Goal: Task Accomplishment & Management: Use online tool/utility

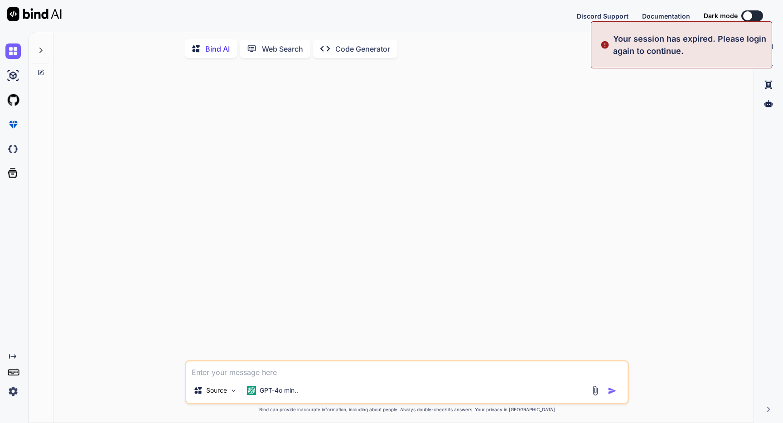
type textarea "x"
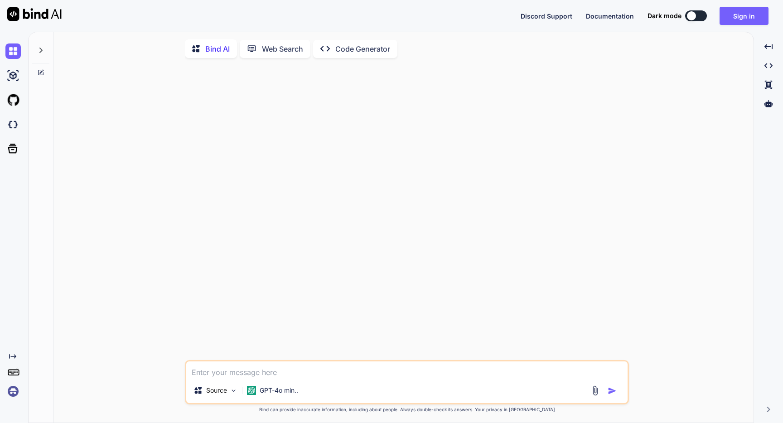
click at [41, 67] on div at bounding box center [41, 54] width 24 height 44
click at [10, 121] on img at bounding box center [12, 124] width 15 height 15
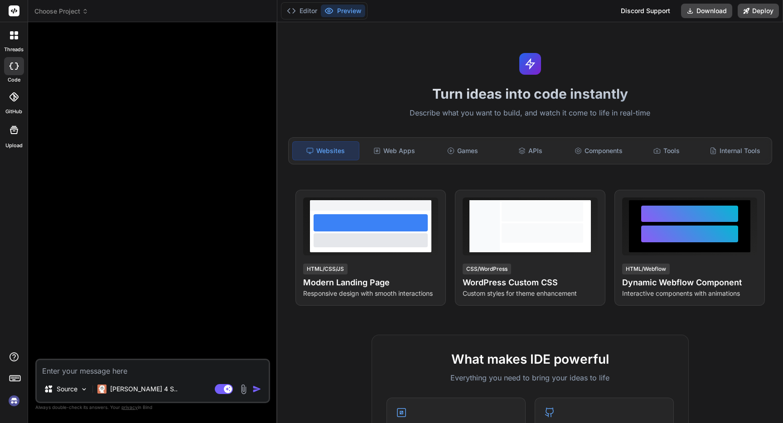
click at [15, 401] on img at bounding box center [13, 400] width 15 height 15
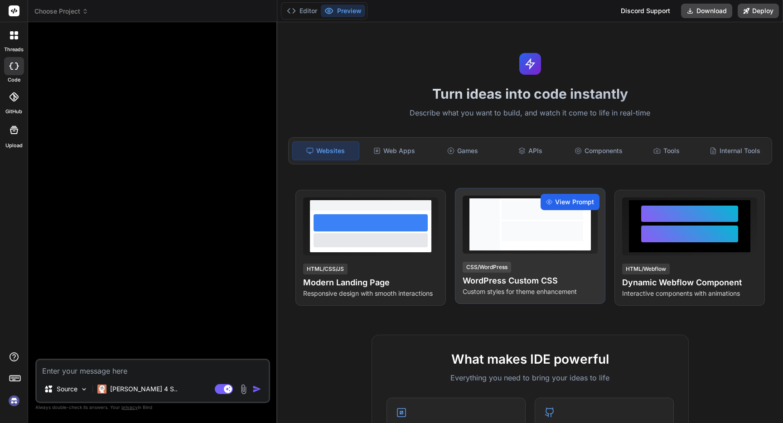
click at [554, 203] on div "View Prompt" at bounding box center [570, 202] width 59 height 16
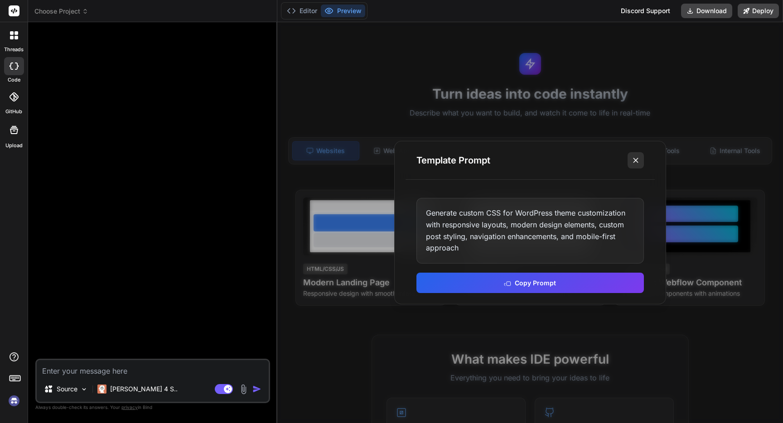
click at [640, 160] on icon at bounding box center [635, 160] width 9 height 9
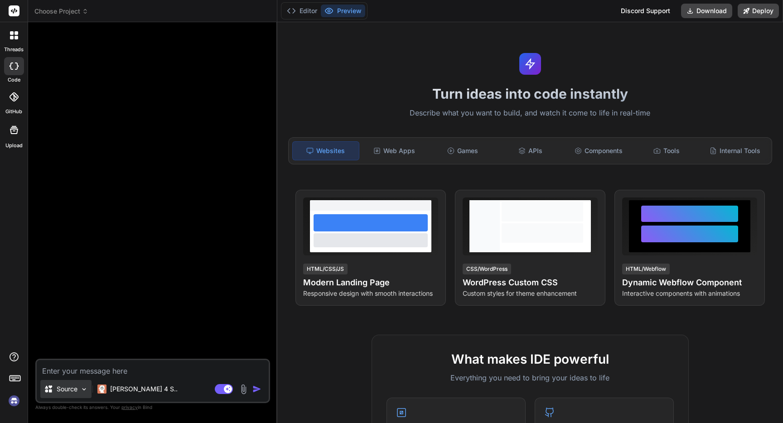
click at [68, 385] on p "Source" at bounding box center [67, 389] width 21 height 9
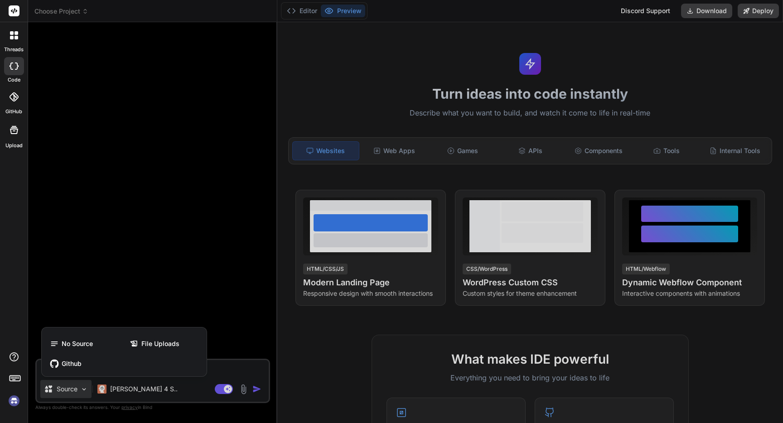
click at [68, 386] on div at bounding box center [391, 211] width 783 height 423
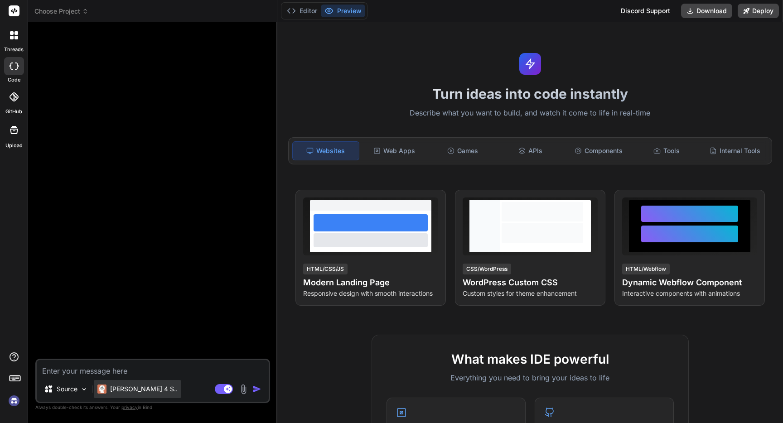
click at [121, 388] on p "Claude 4 S.." at bounding box center [144, 389] width 68 height 9
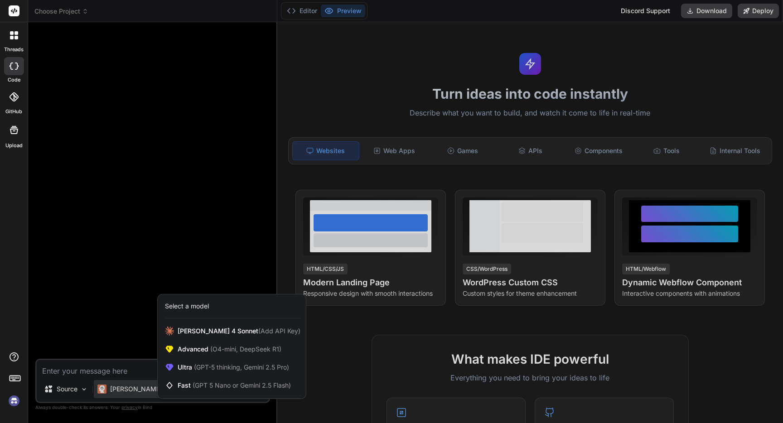
click at [130, 386] on div at bounding box center [391, 211] width 783 height 423
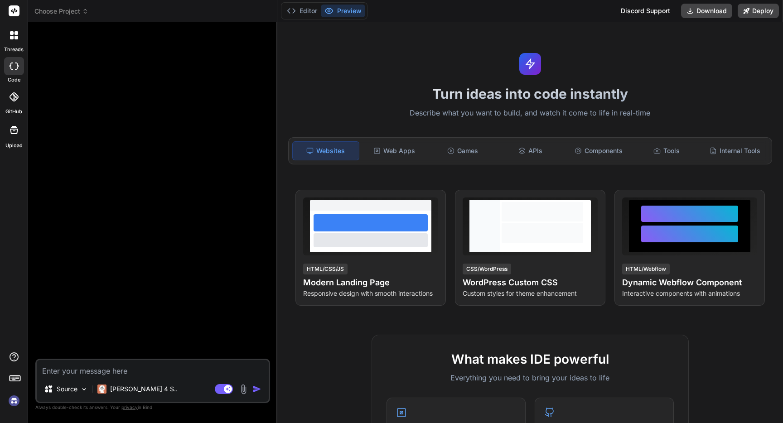
click at [130, 386] on p "Claude 4 S.." at bounding box center [144, 389] width 68 height 9
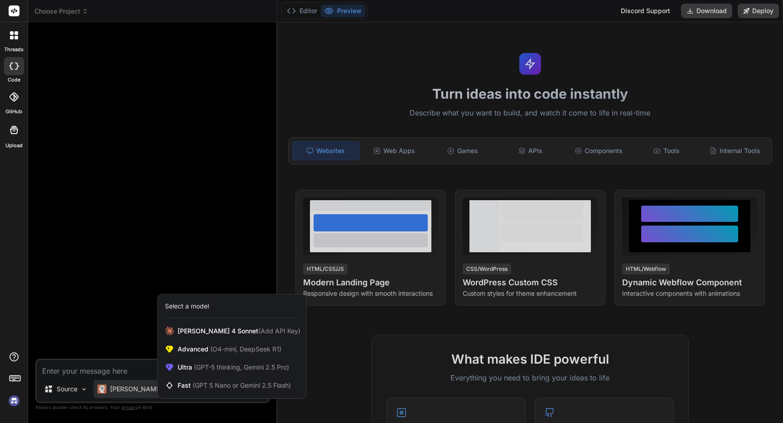
click at [130, 386] on div at bounding box center [391, 211] width 783 height 423
type textarea "x"
